Goal: Task Accomplishment & Management: Manage account settings

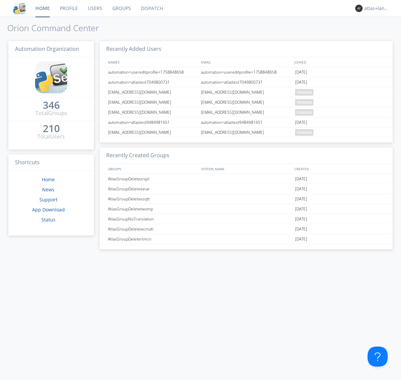
click at [69, 8] on link "Profile" at bounding box center [69, 8] width 28 height 17
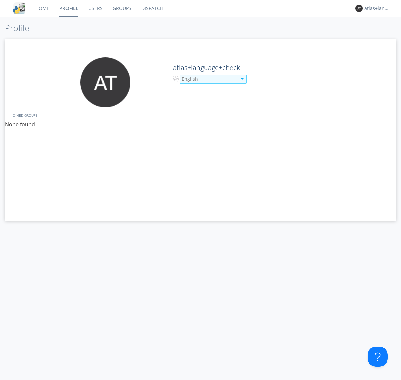
click at [209, 79] on div "English" at bounding box center [209, 79] width 55 height 7
click at [95, 8] on link "Users" at bounding box center [95, 8] width 24 height 17
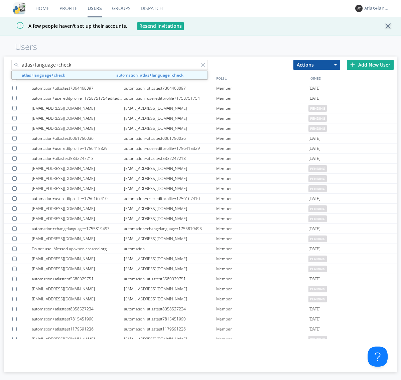
type input "atlas+language+check"
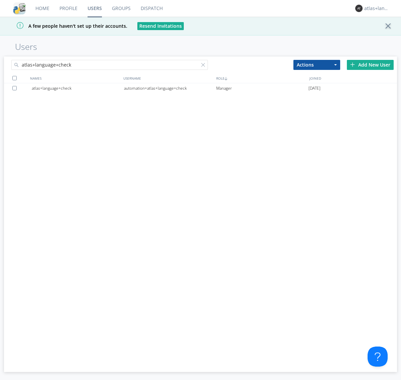
click at [170, 88] on div "automation+atlas+language+check" at bounding box center [170, 88] width 92 height 10
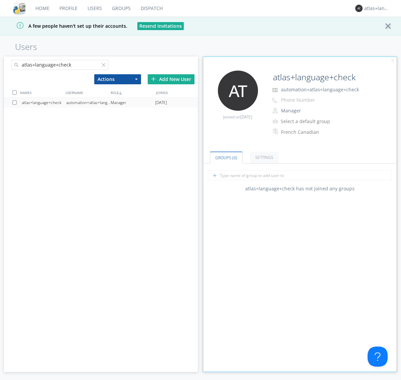
click at [68, 8] on link "Profile" at bounding box center [68, 8] width 28 height 17
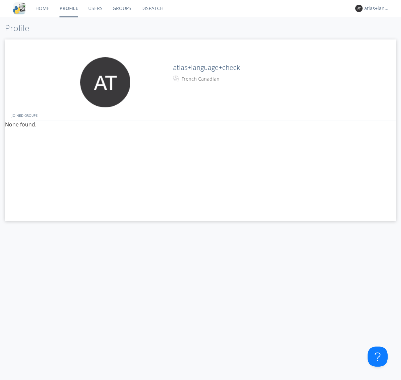
click at [209, 79] on div "French Canadian" at bounding box center [210, 79] width 56 height 7
click at [95, 8] on link "Users" at bounding box center [95, 8] width 24 height 17
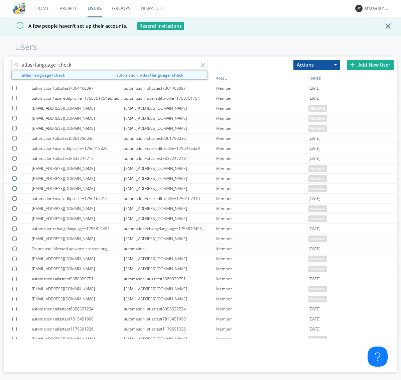
type input "atlas+language+check"
